Goal: Check status: Check status

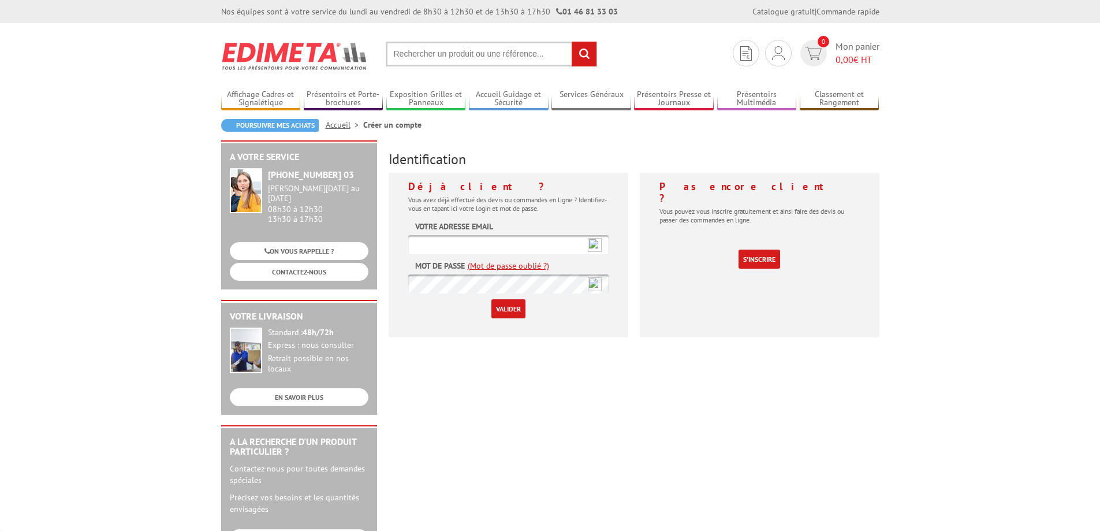
click at [461, 245] on input "text" at bounding box center [508, 244] width 200 height 19
click at [470, 248] on input "text" at bounding box center [508, 244] width 200 height 19
type input "[EMAIL_ADDRESS][DOMAIN_NAME]"
click at [626, 241] on div "Déjà client ? Vous avez déjà effectué des devis ou commandes en ligne ? Identif…" at bounding box center [509, 255] width 240 height 165
click at [512, 306] on input "Valider" at bounding box center [509, 308] width 34 height 19
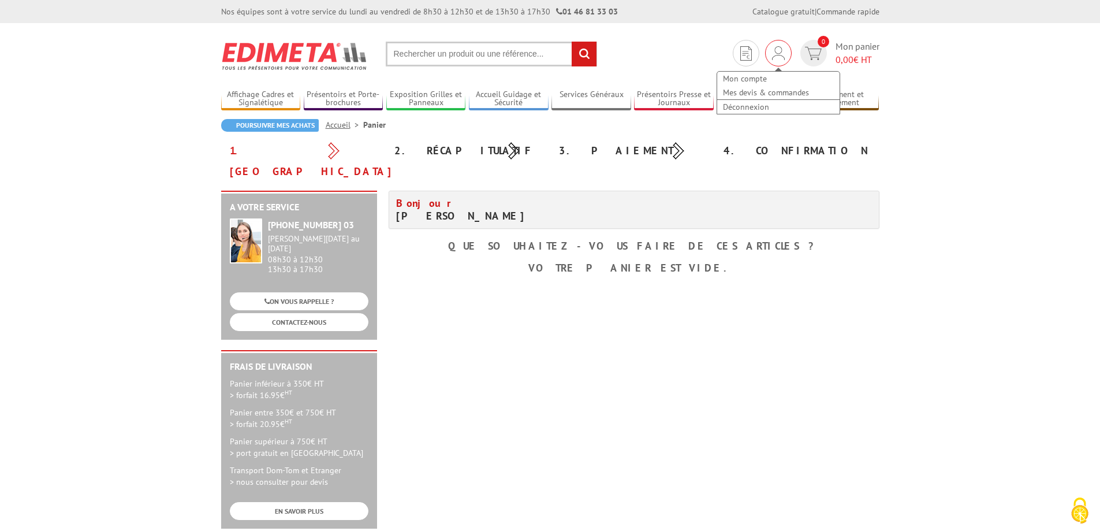
click at [777, 53] on img at bounding box center [778, 53] width 13 height 14
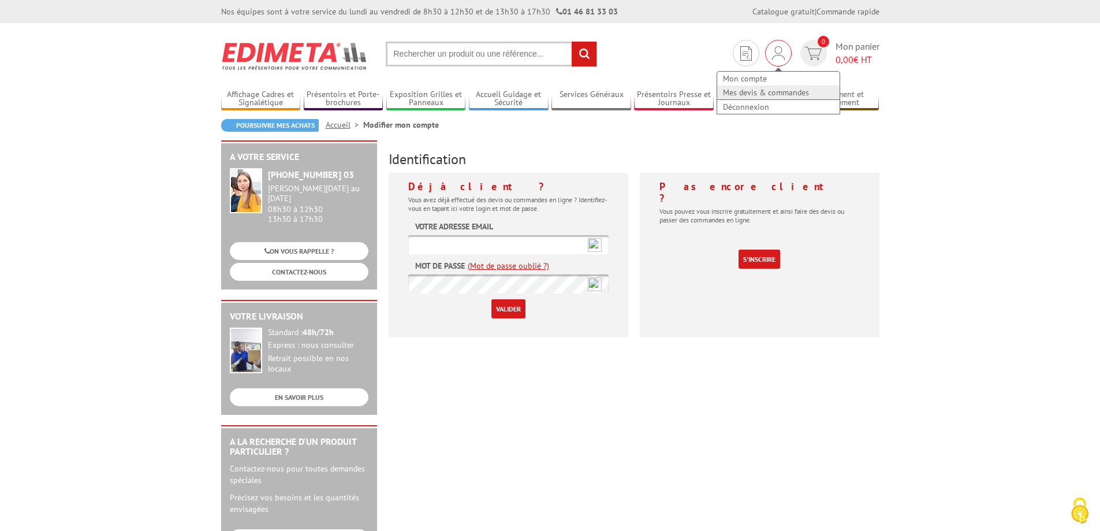
type input "[EMAIL_ADDRESS][DOMAIN_NAME]"
click at [758, 93] on link "Mes devis & commandes" at bounding box center [778, 92] width 122 height 14
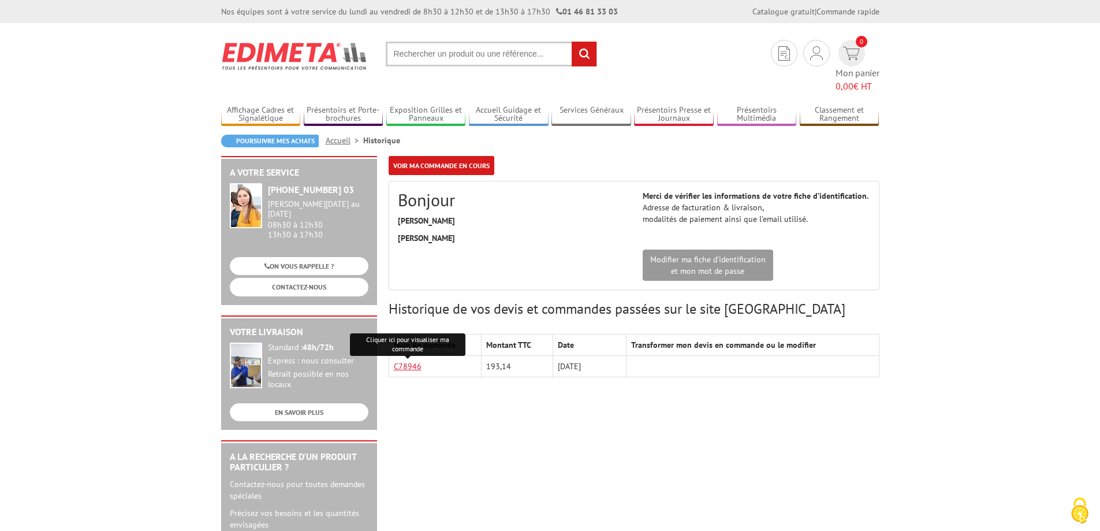
click at [409, 361] on link "C78946" at bounding box center [408, 366] width 28 height 10
click at [406, 361] on link "C78946" at bounding box center [408, 366] width 28 height 10
click at [490, 232] on p "SEMSI sasu" at bounding box center [512, 238] width 228 height 12
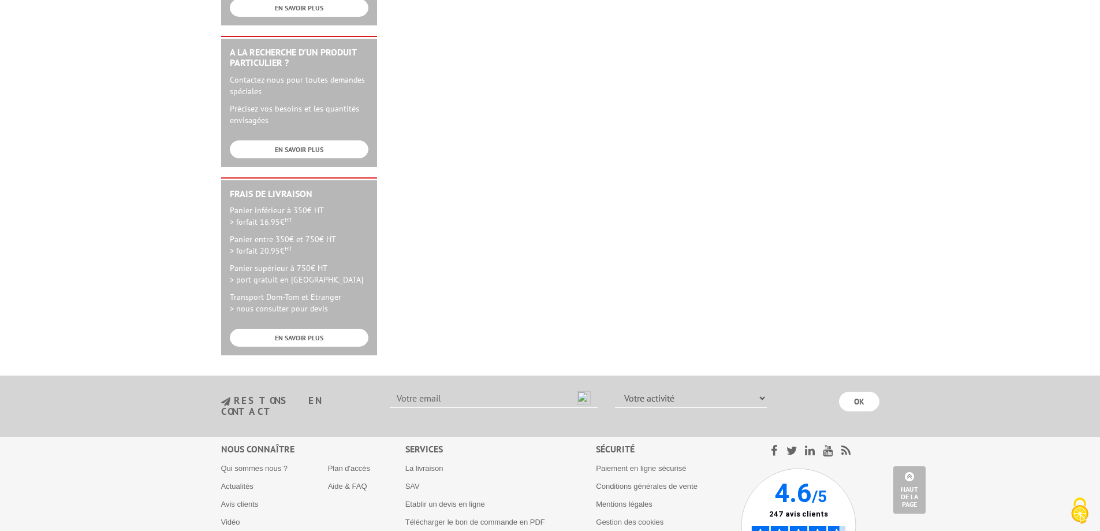
scroll to position [173, 0]
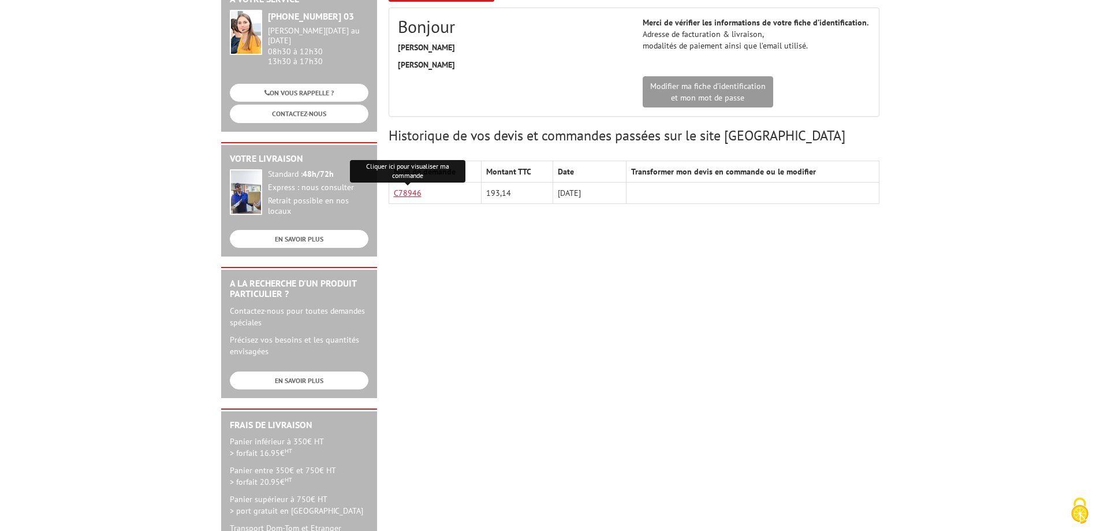
click at [409, 188] on link "C78946" at bounding box center [408, 193] width 28 height 10
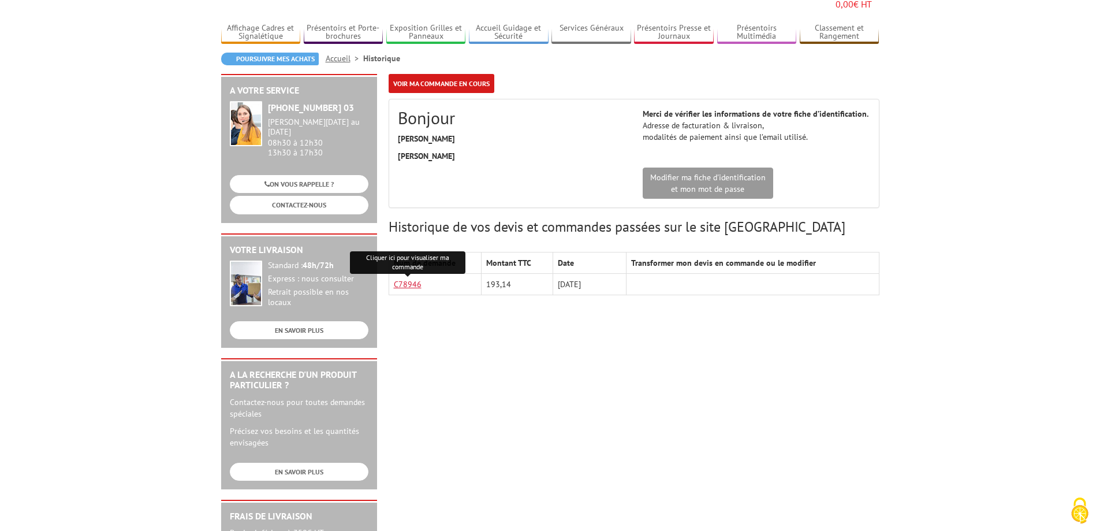
scroll to position [0, 0]
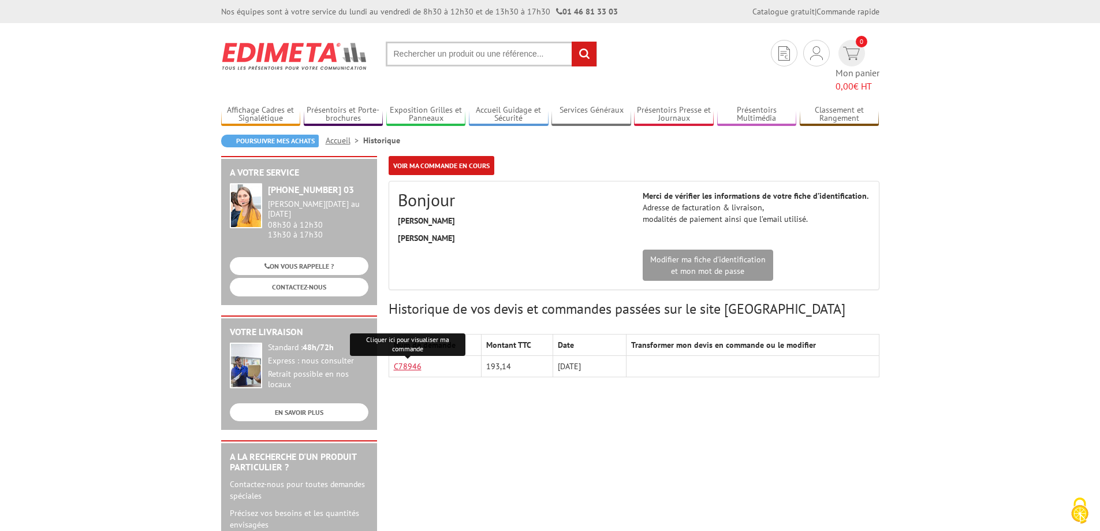
click at [404, 361] on link "C78946" at bounding box center [408, 366] width 28 height 10
